Goal: Information Seeking & Learning: Learn about a topic

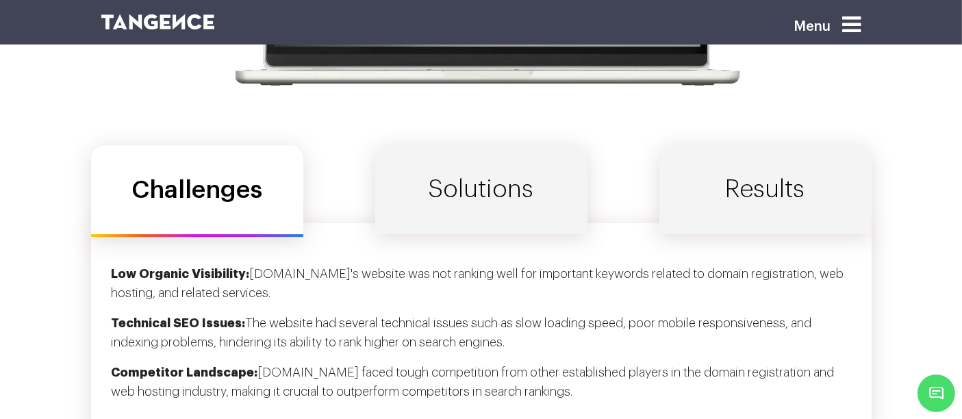
scroll to position [4374, 0]
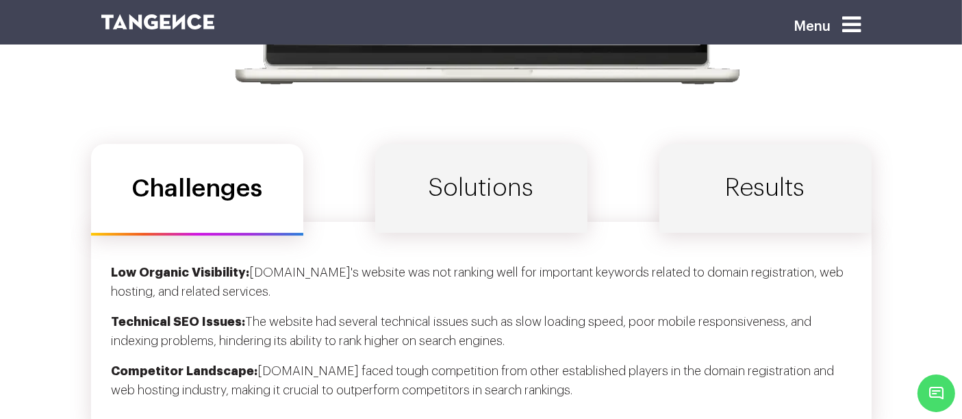
click at [346, 214] on div "Challenges Solutions Results" at bounding box center [481, 190] width 781 height 92
click at [411, 208] on link "Solutions" at bounding box center [481, 188] width 212 height 89
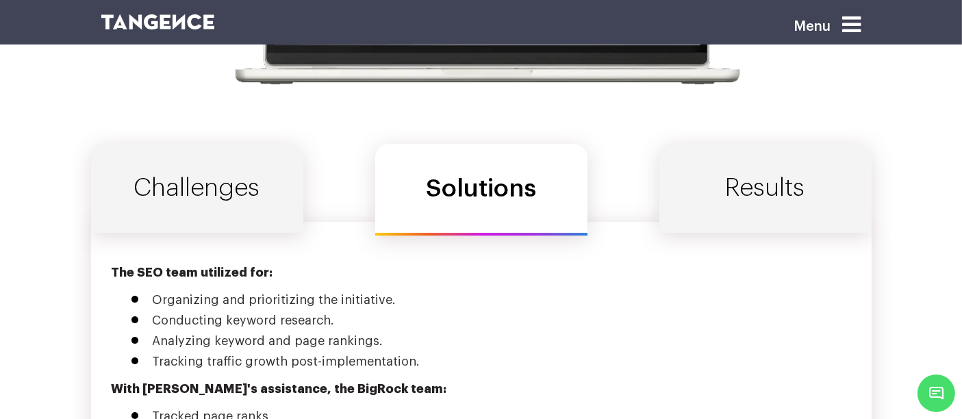
click at [732, 227] on link "Results" at bounding box center [765, 188] width 212 height 89
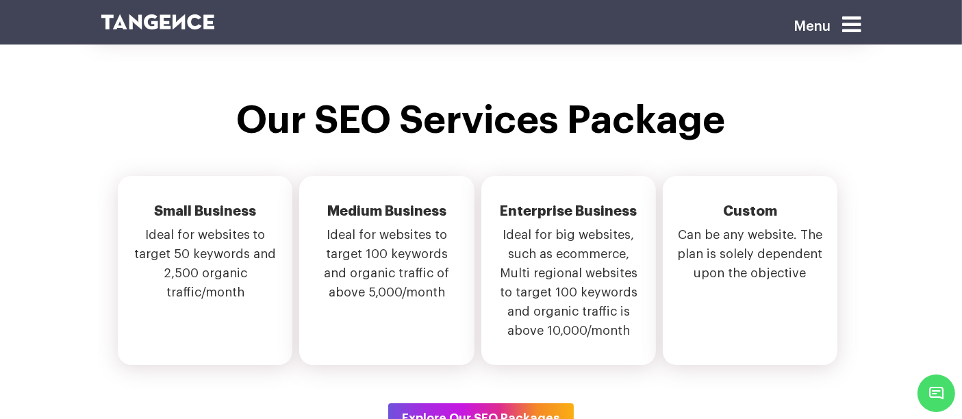
scroll to position [4654, 0]
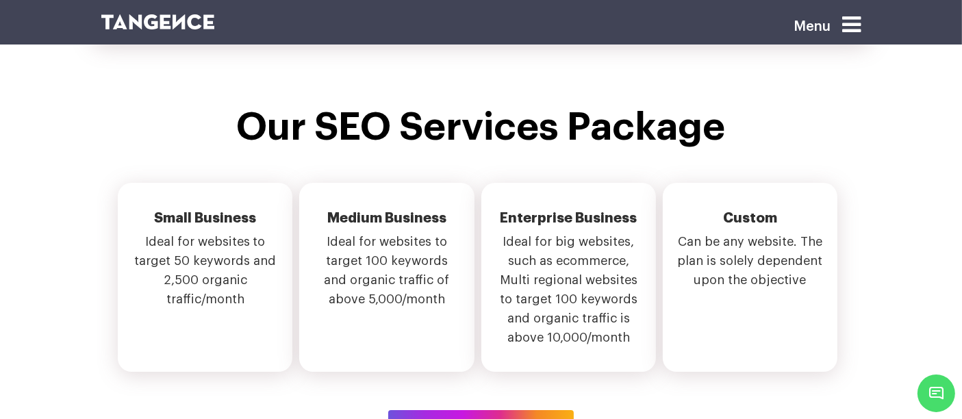
click at [472, 338] on li "Medium Business Ideal for websites to target 100 keywords and organic traffic o…" at bounding box center [386, 277] width 175 height 189
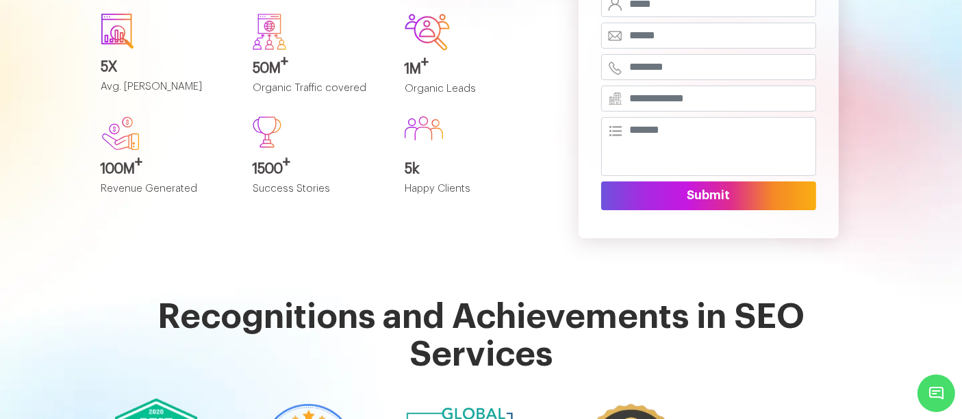
scroll to position [0, 0]
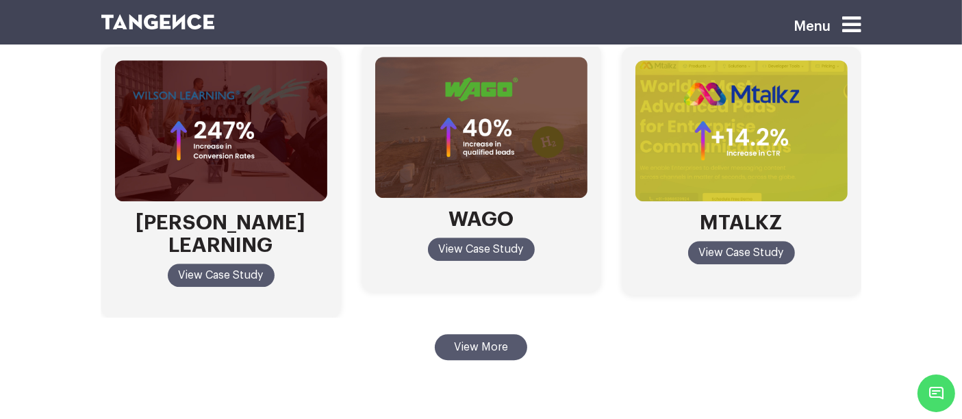
scroll to position [4030, 0]
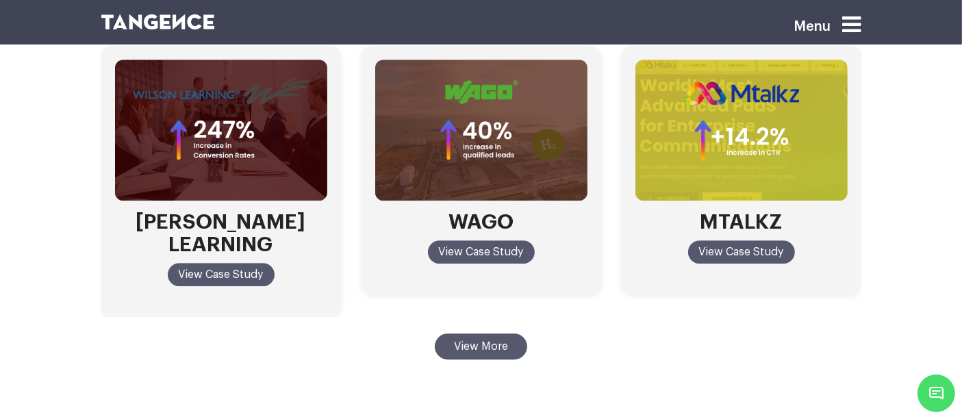
click at [507, 333] on button "View More" at bounding box center [481, 346] width 92 height 26
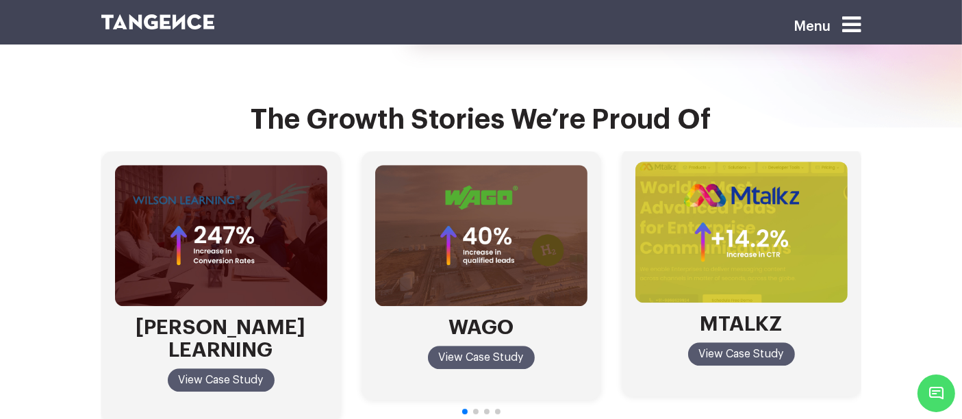
scroll to position [3946, 0]
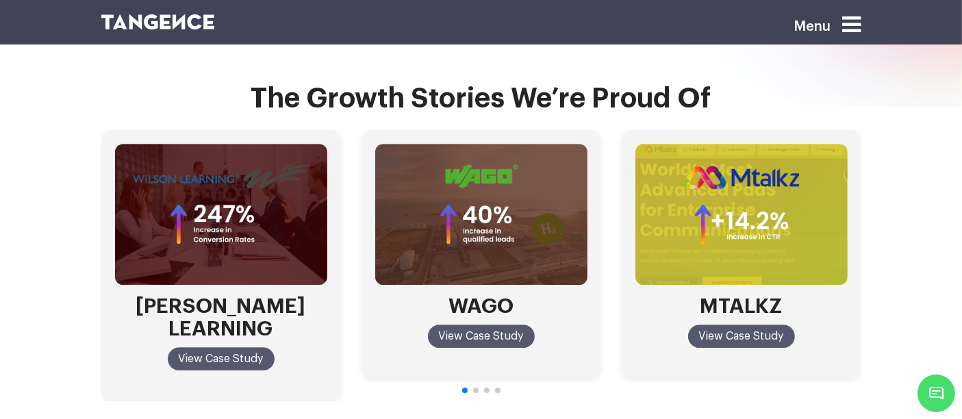
click at [476, 388] on span "Go to slide 2" at bounding box center [475, 390] width 5 height 5
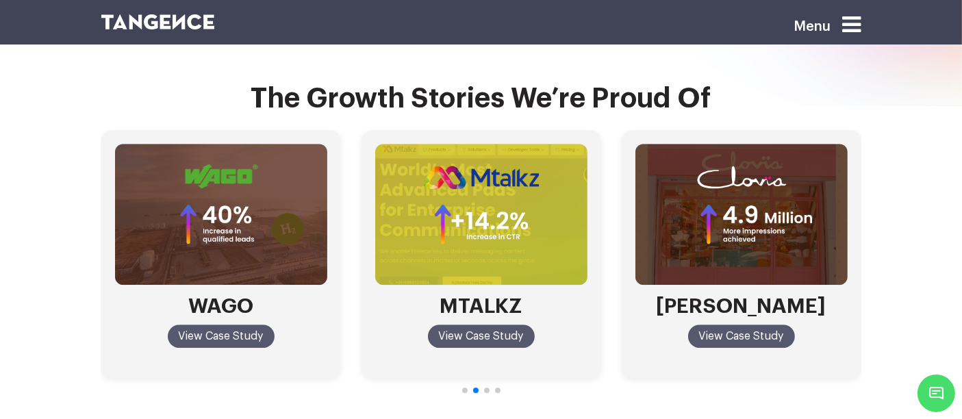
click at [476, 388] on span "Go to slide 2" at bounding box center [475, 390] width 5 height 5
click at [486, 388] on span "Go to slide 3" at bounding box center [486, 390] width 5 height 5
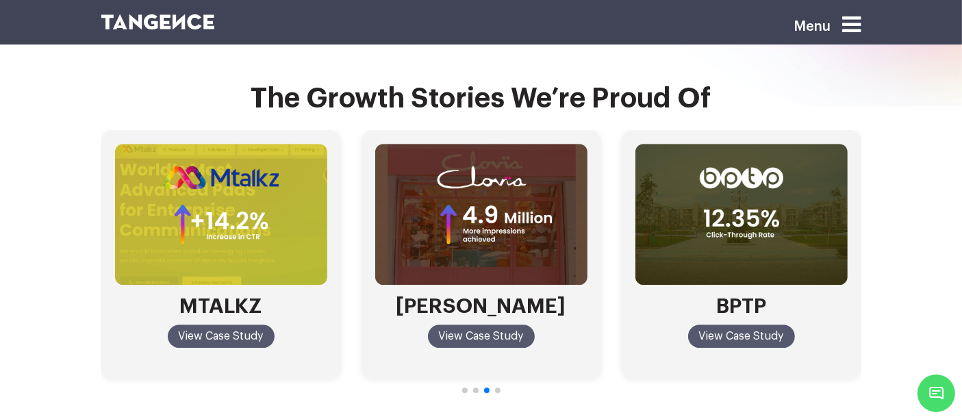
click at [494, 383] on div at bounding box center [481, 389] width 760 height 12
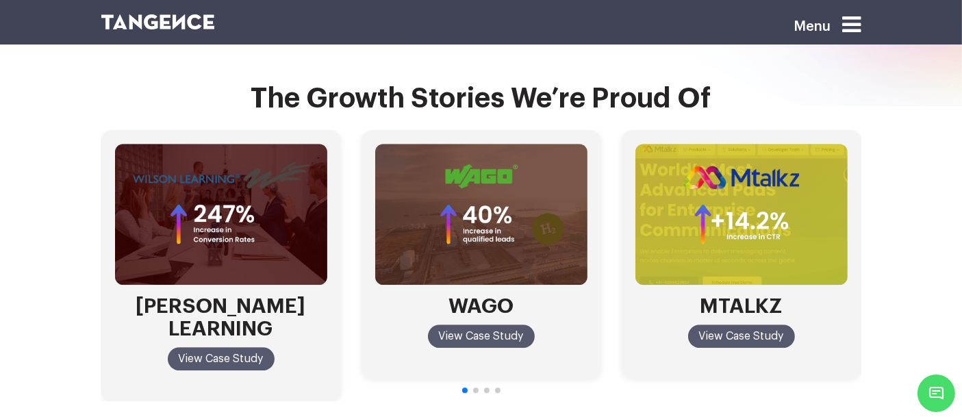
click at [496, 388] on span "Go to slide 4" at bounding box center [497, 390] width 5 height 5
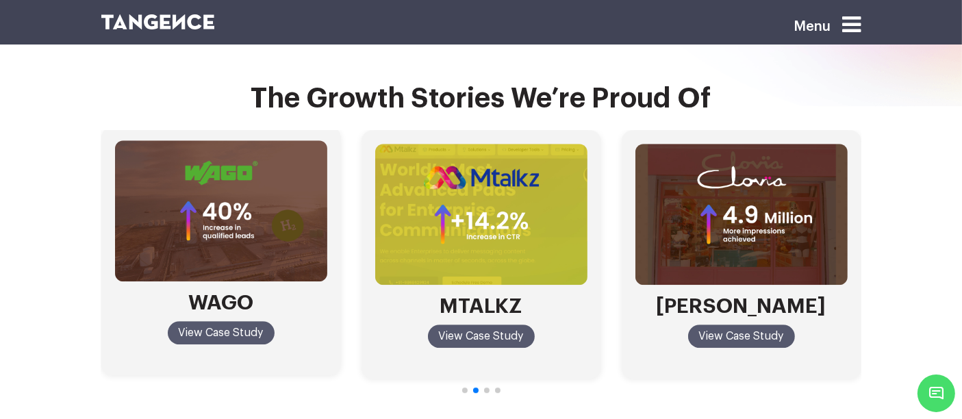
click at [229, 321] on link "View Case Study" at bounding box center [221, 332] width 107 height 23
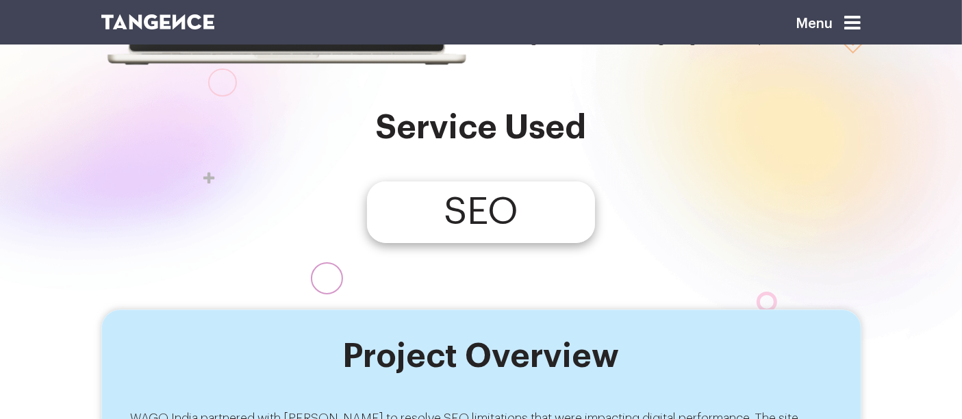
scroll to position [248, 0]
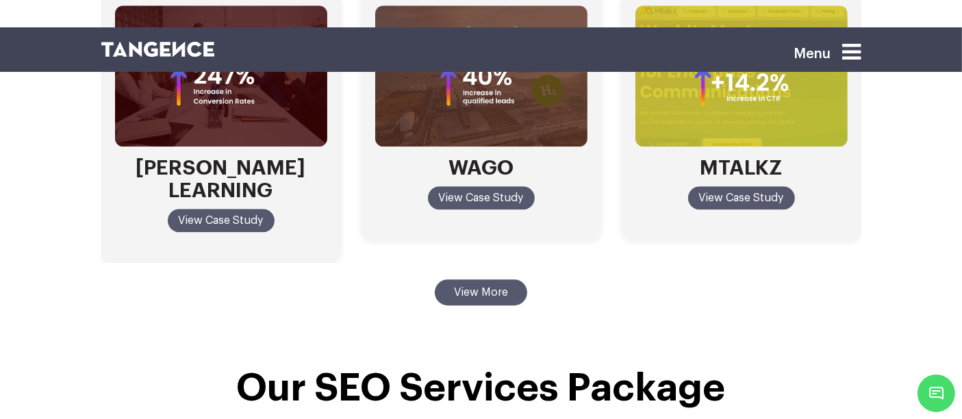
scroll to position [4089, 0]
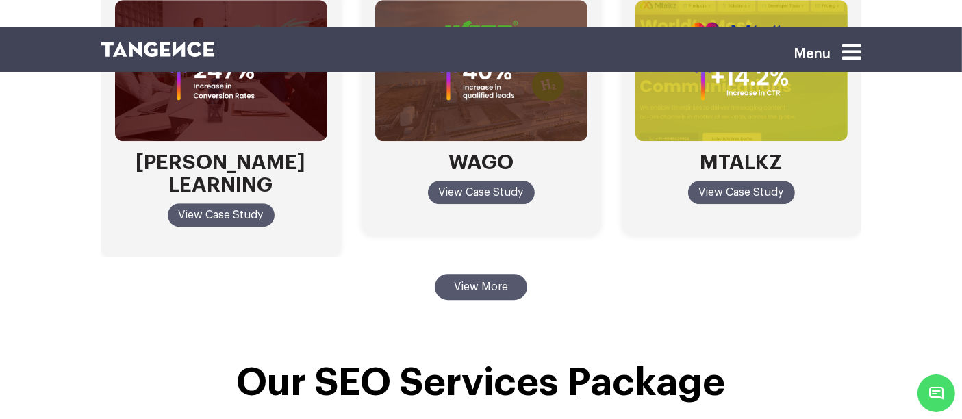
click at [462, 274] on button "View More" at bounding box center [481, 287] width 92 height 26
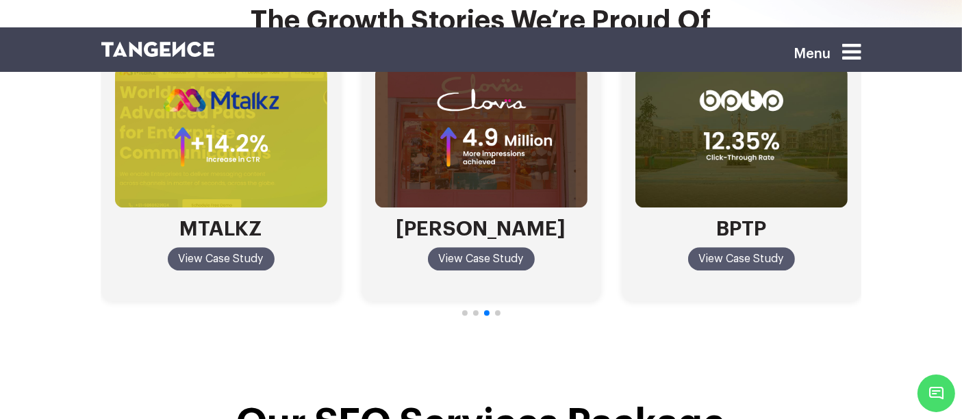
scroll to position [4029, 0]
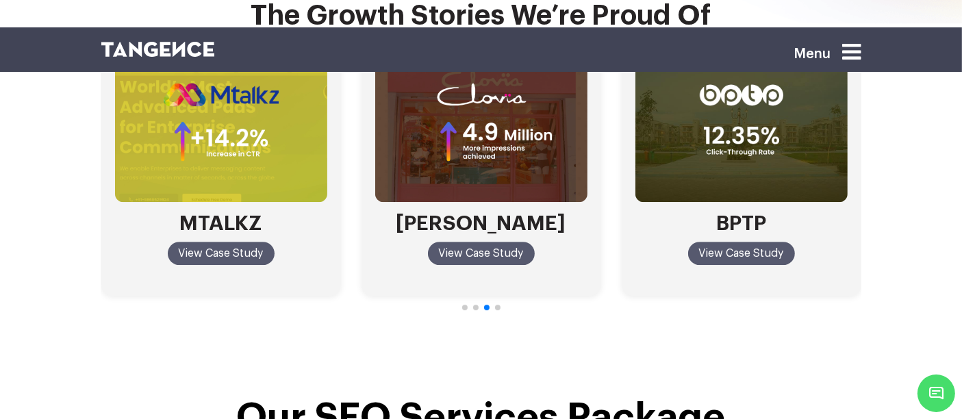
click at [462, 318] on section "The Growth Stories We’re Proud Of WILSON LEARNING View Case Study WAGO View Cas…" at bounding box center [481, 168] width 962 height 458
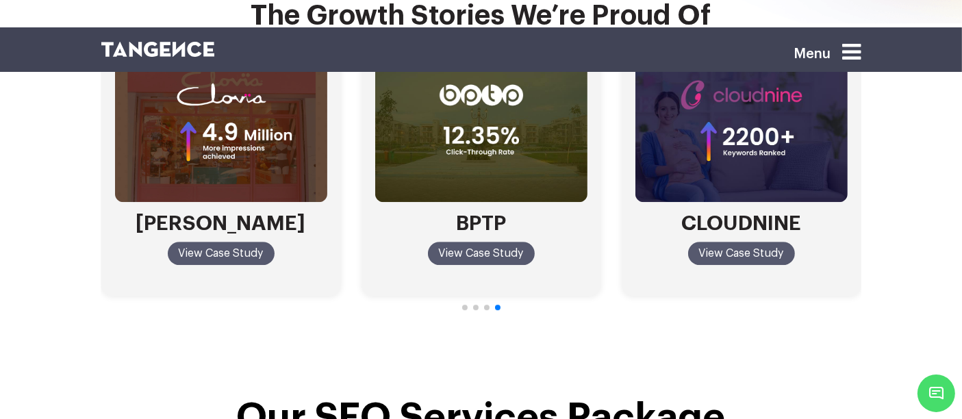
drag, startPoint x: 466, startPoint y: 270, endPoint x: 443, endPoint y: 277, distance: 24.5
click at [443, 277] on section "The Growth Stories We’re Proud Of WILSON LEARNING View Case Study WAGO View Cas…" at bounding box center [481, 168] width 962 height 458
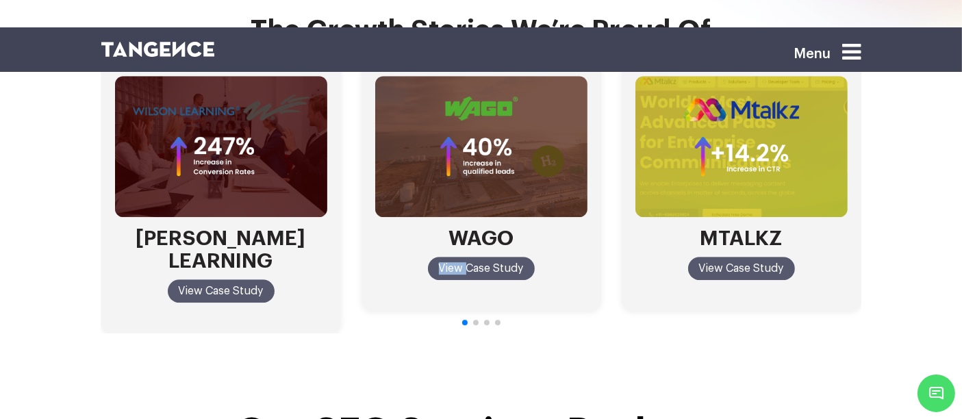
scroll to position [4014, 0]
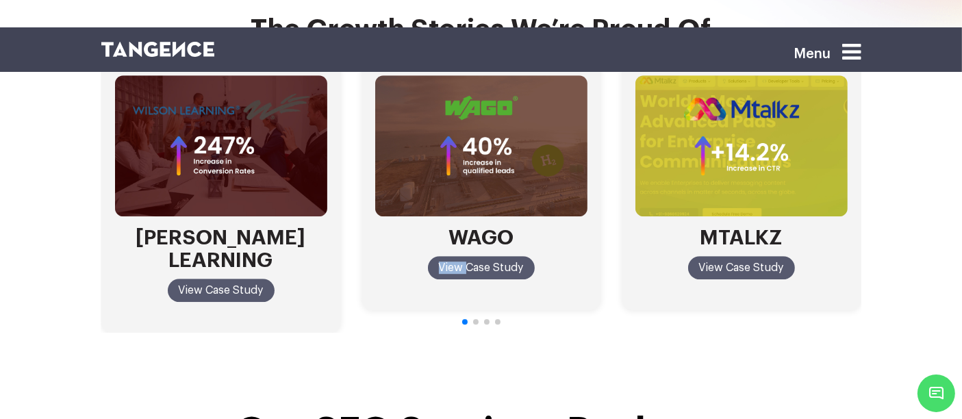
click at [443, 277] on section "The Growth Stories We’re Proud Of WILSON LEARNING View Case Study WAGO View Cas…" at bounding box center [481, 182] width 962 height 458
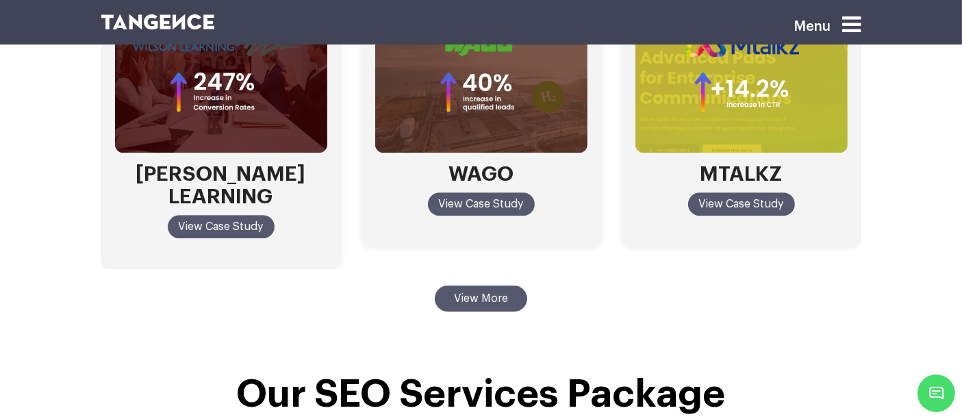
scroll to position [4077, 0]
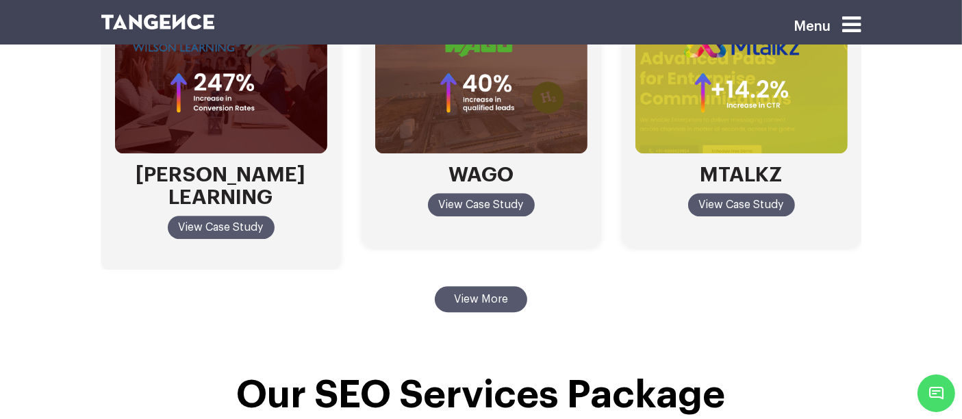
click at [475, 286] on button "View More" at bounding box center [481, 299] width 92 height 26
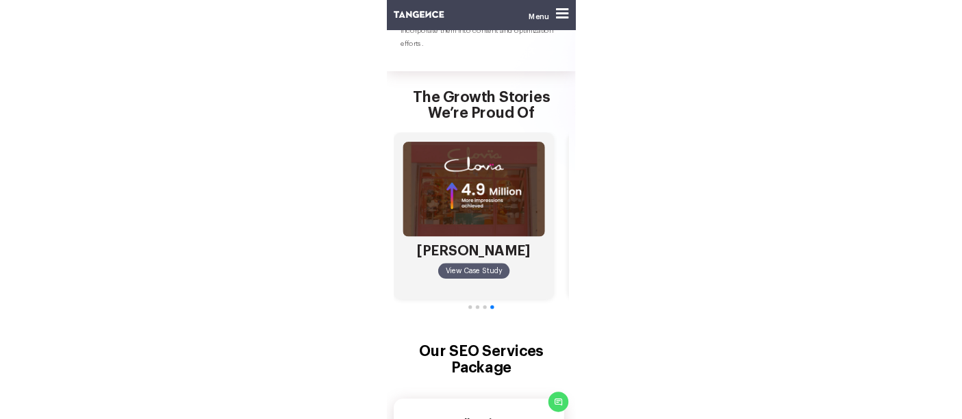
scroll to position [6517, 0]
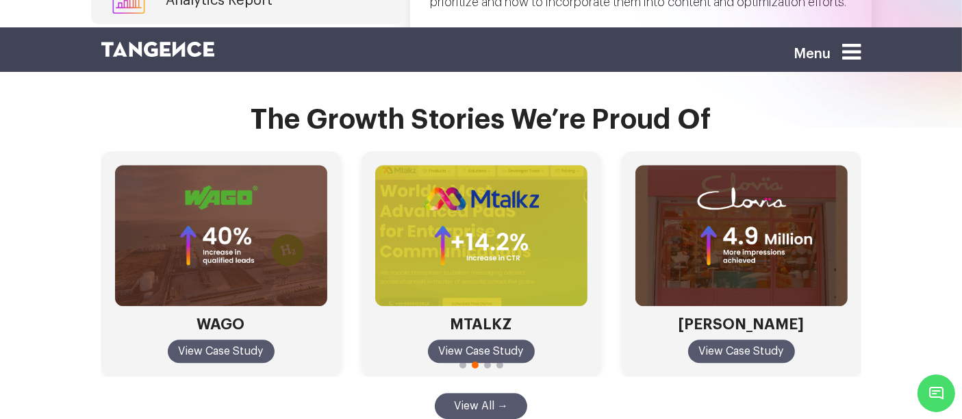
scroll to position [3927, 0]
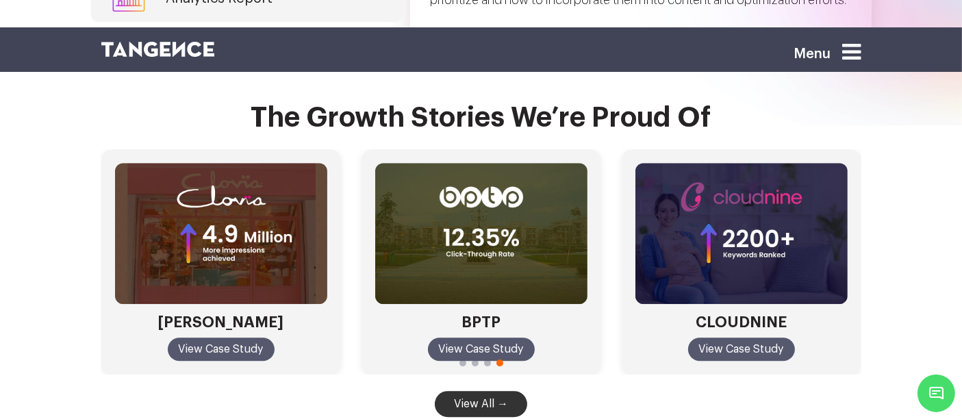
click at [501, 391] on button "View All →" at bounding box center [481, 404] width 92 height 26
